Goal: Task Accomplishment & Management: Use online tool/utility

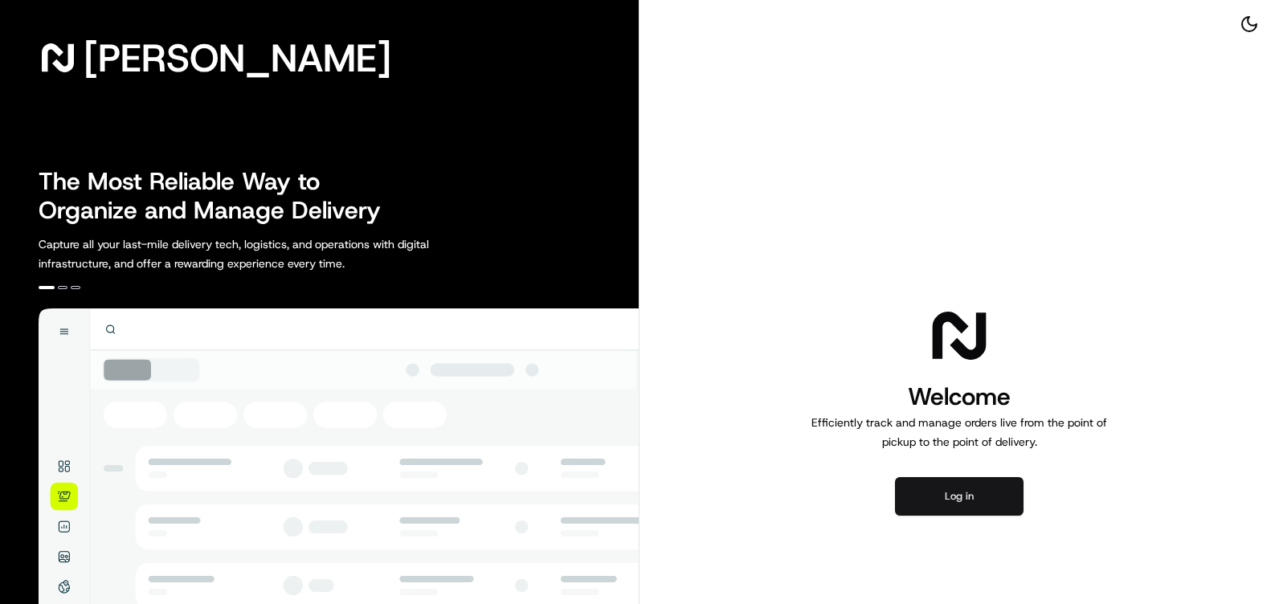
click at [981, 496] on button "Log in" at bounding box center [959, 496] width 129 height 39
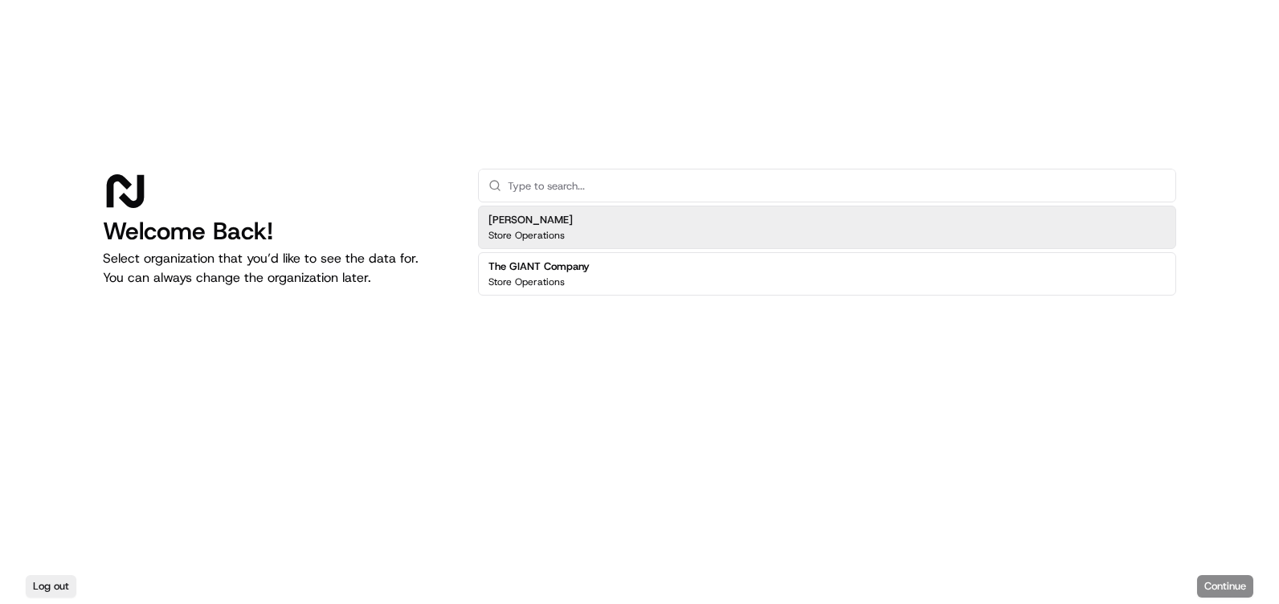
click at [893, 211] on div "[PERSON_NAME] Store Operations" at bounding box center [827, 227] width 698 height 43
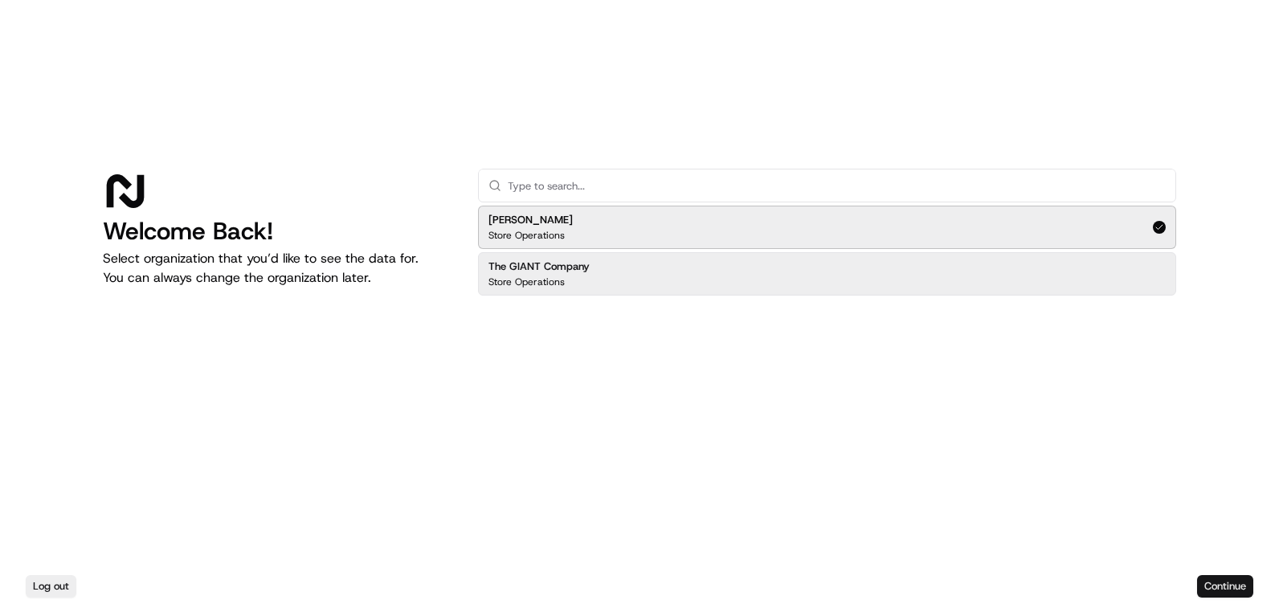
click at [1209, 583] on button "Continue" at bounding box center [1225, 586] width 56 height 22
